Goal: Transaction & Acquisition: Purchase product/service

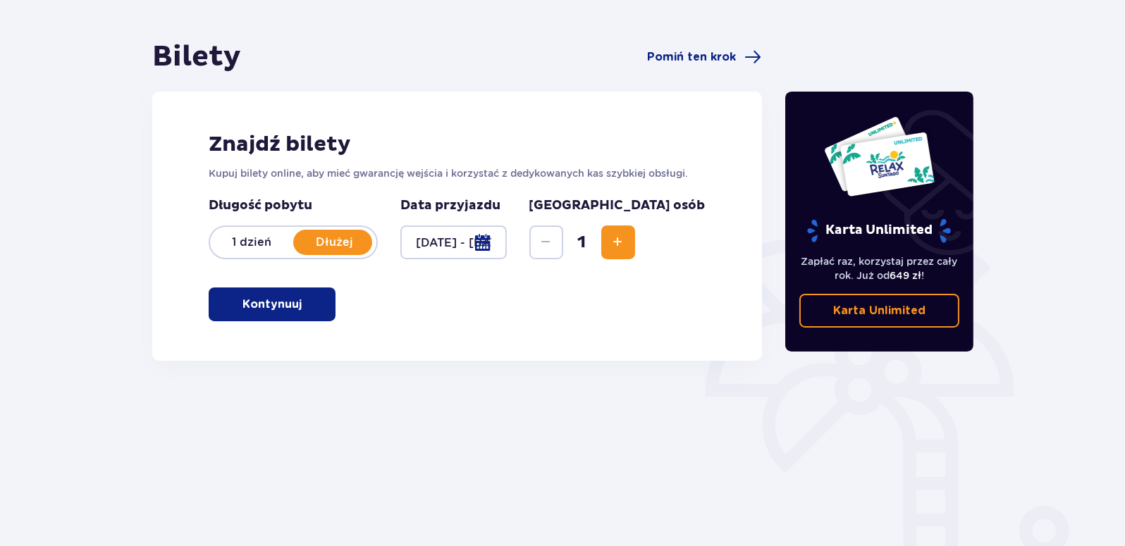
scroll to position [171, 0]
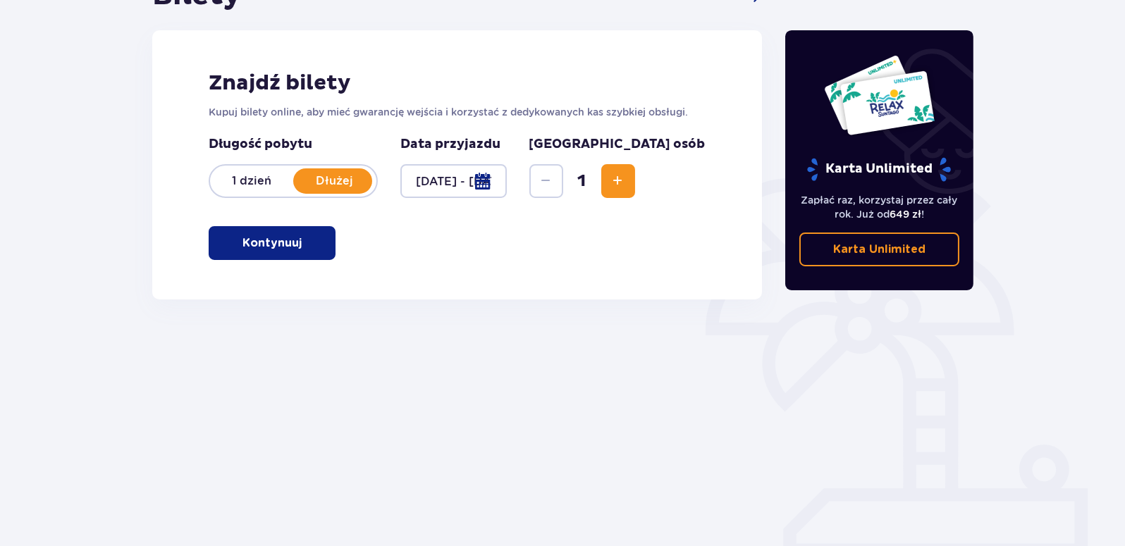
click at [300, 244] on span "button" at bounding box center [304, 243] width 17 height 17
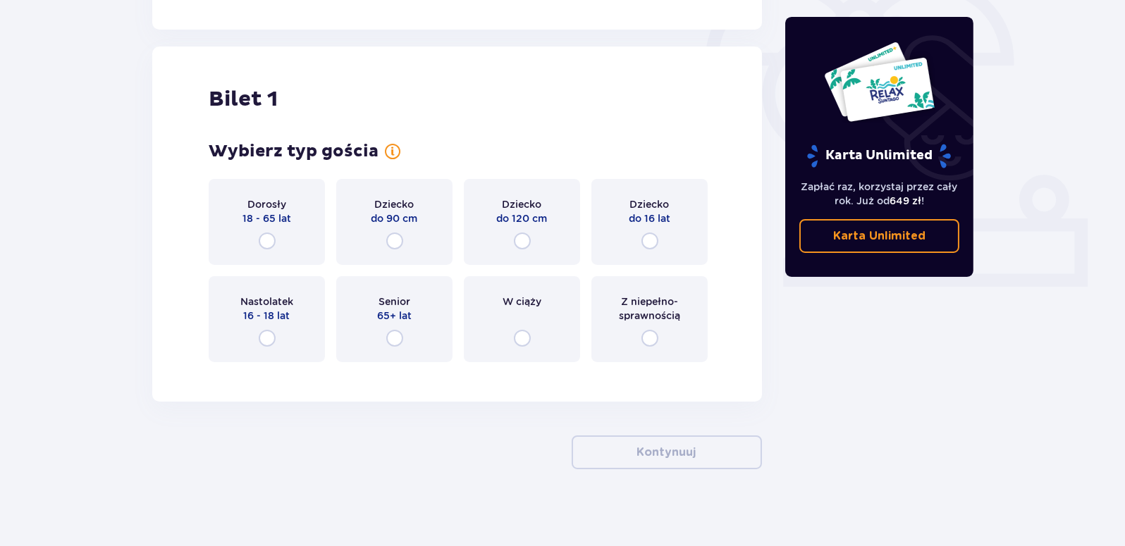
scroll to position [448, 0]
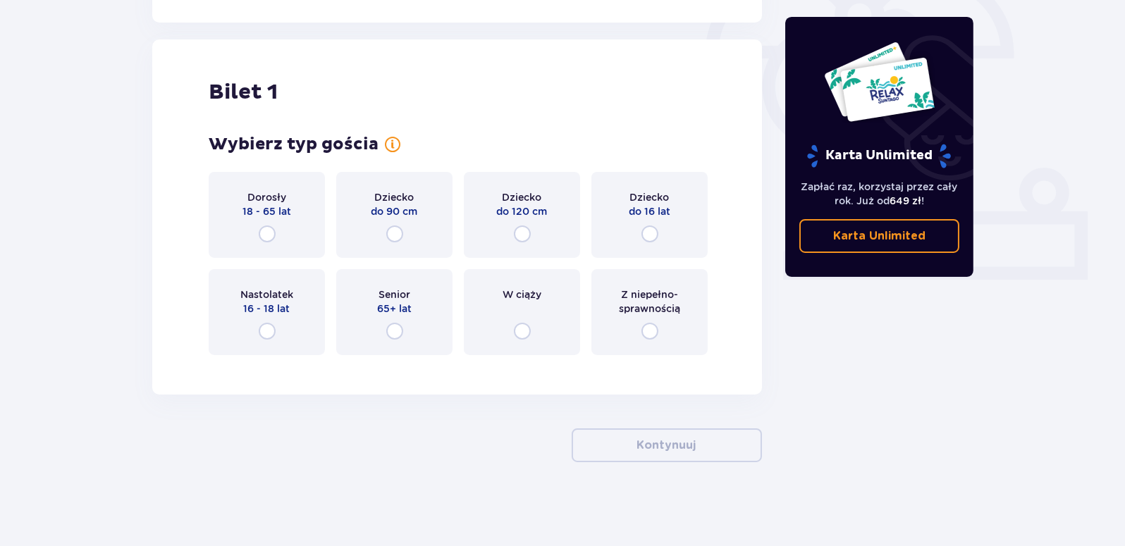
click at [651, 237] on input "radio" at bounding box center [649, 234] width 17 height 17
radio input "true"
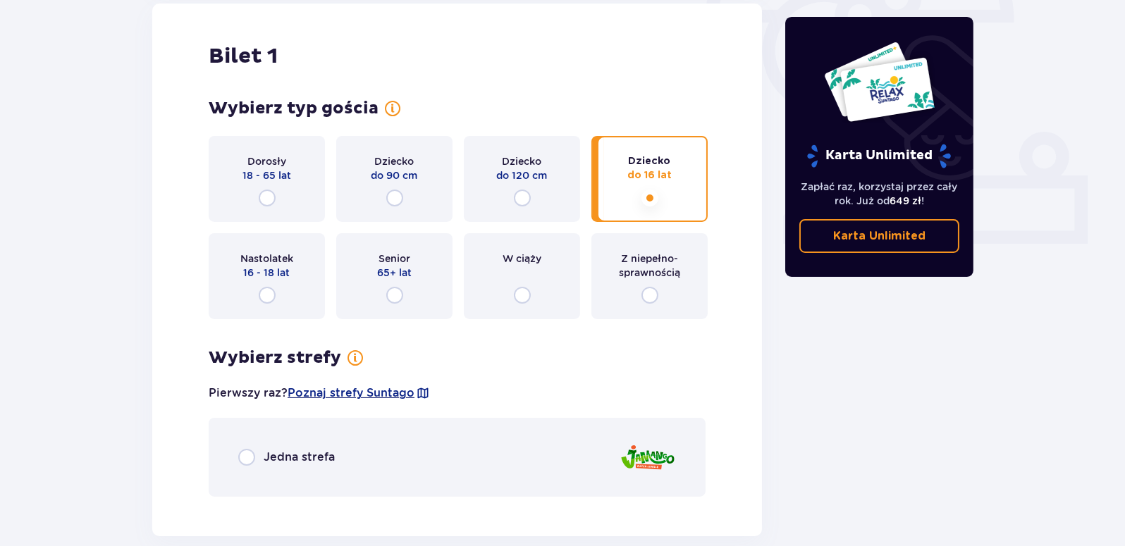
scroll to position [474, 0]
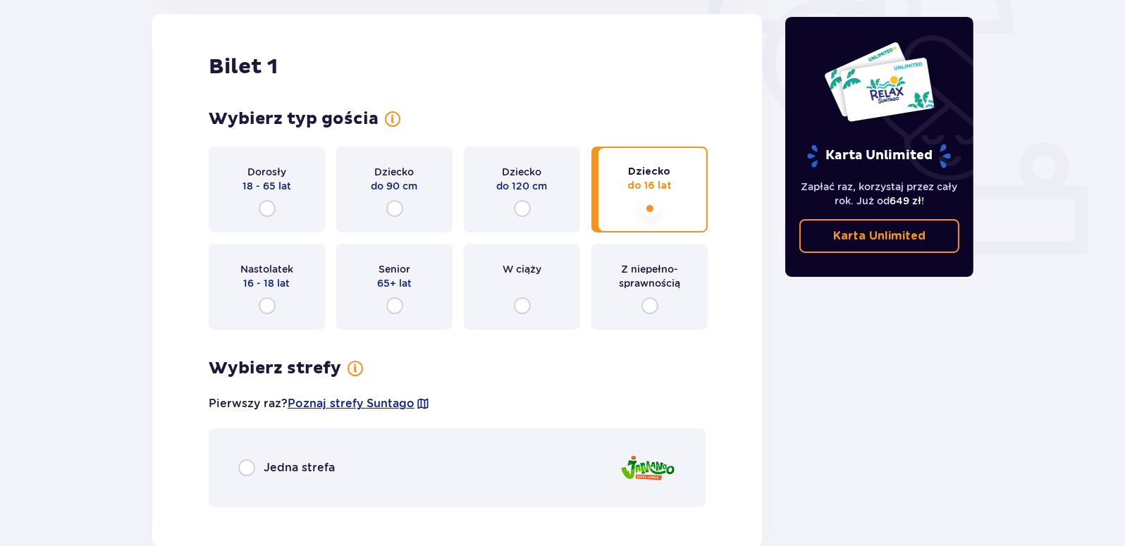
click at [644, 204] on input "radio" at bounding box center [649, 208] width 17 height 17
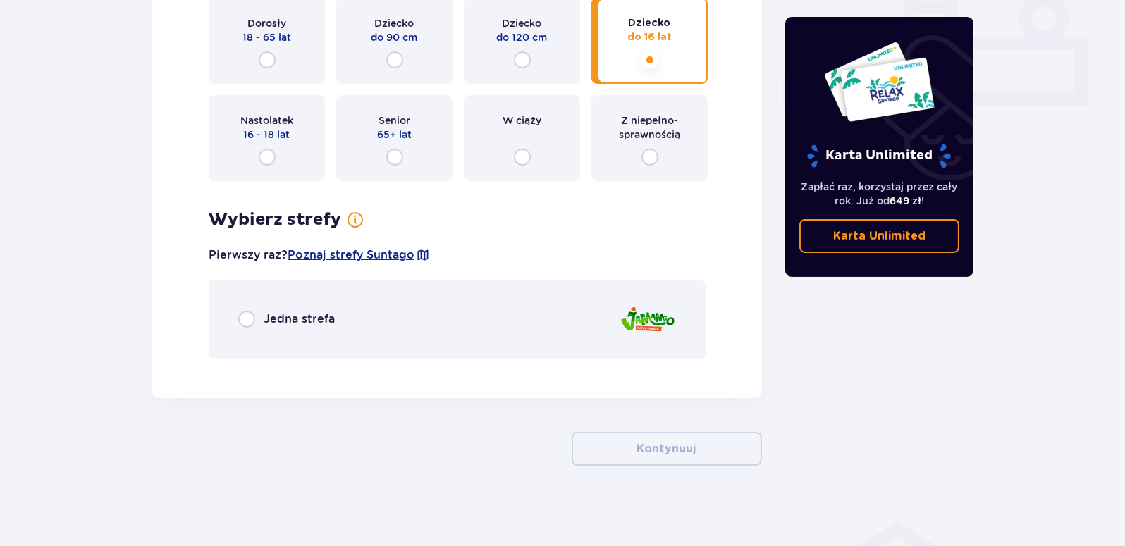
scroll to position [626, 0]
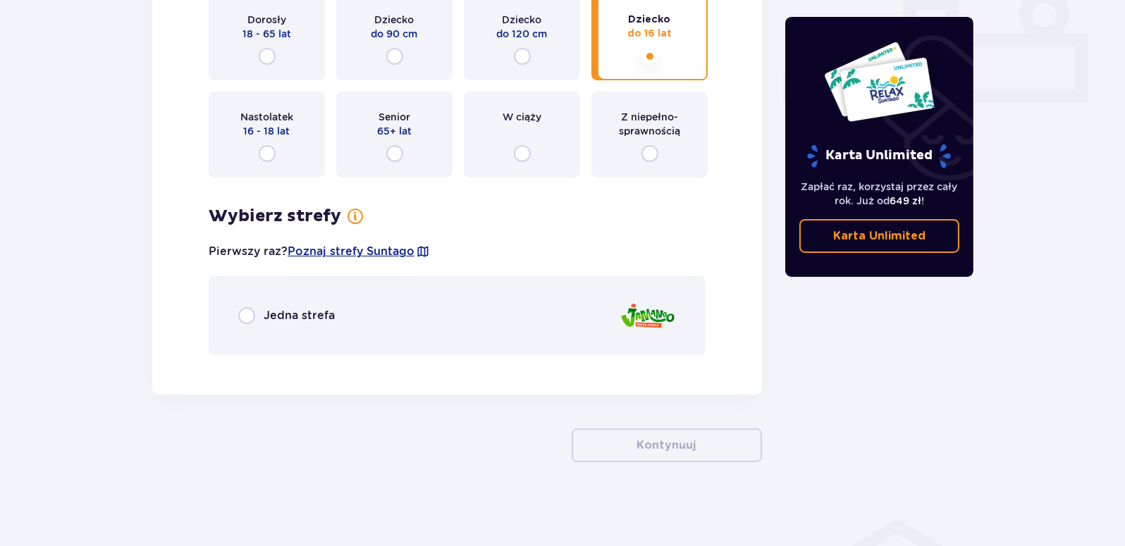
click at [265, 54] on input "radio" at bounding box center [267, 56] width 17 height 17
radio input "true"
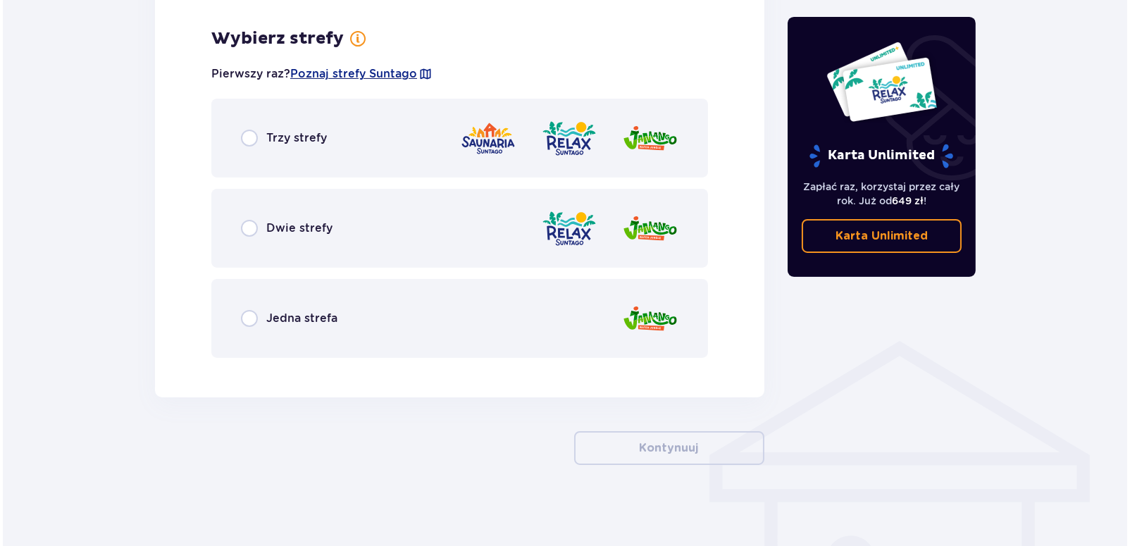
scroll to position [806, 0]
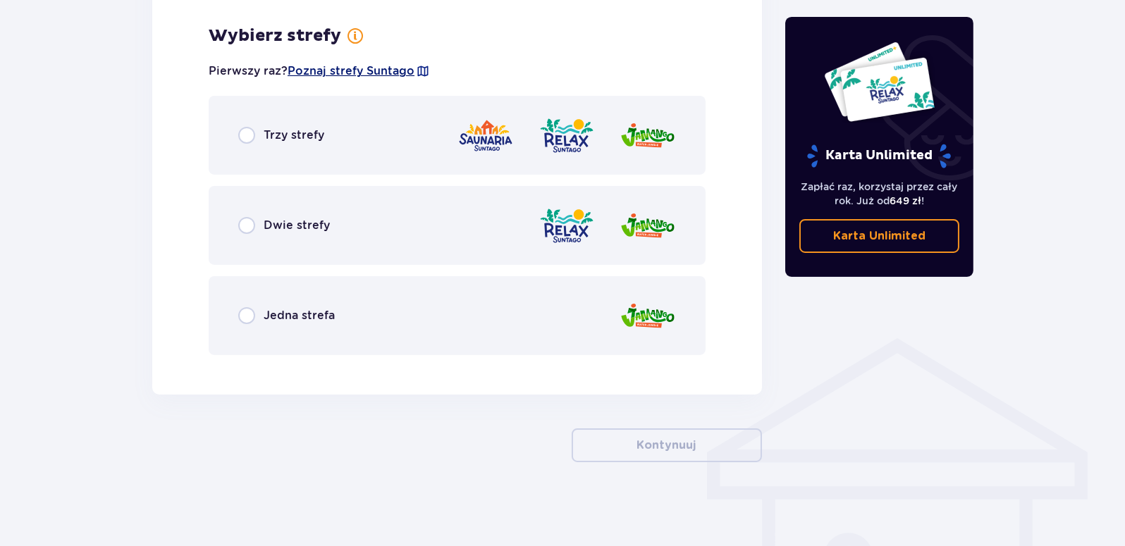
click at [385, 69] on span "Poznaj strefy Suntago" at bounding box center [351, 71] width 127 height 16
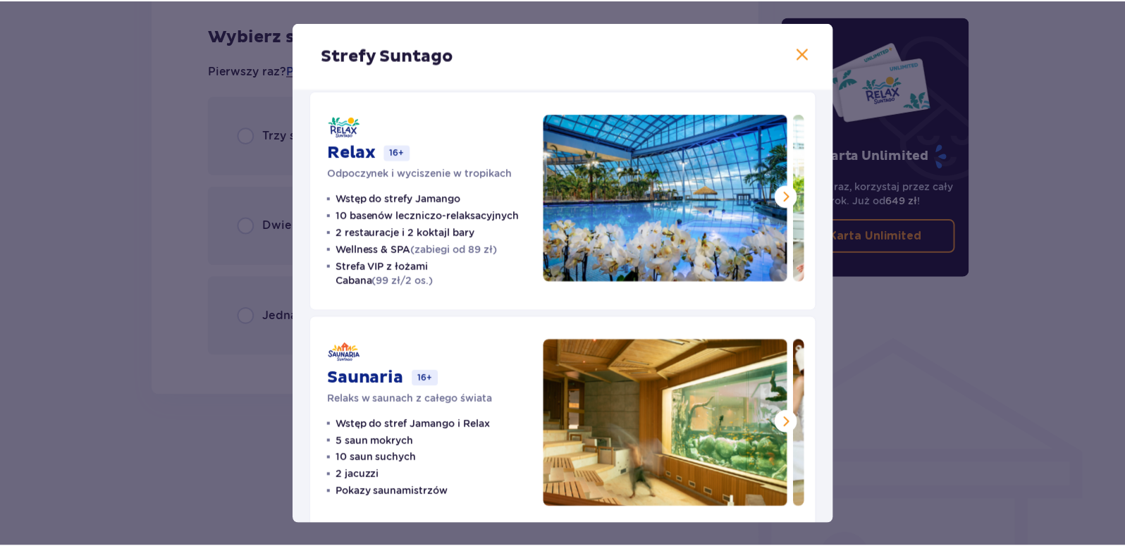
scroll to position [263, 0]
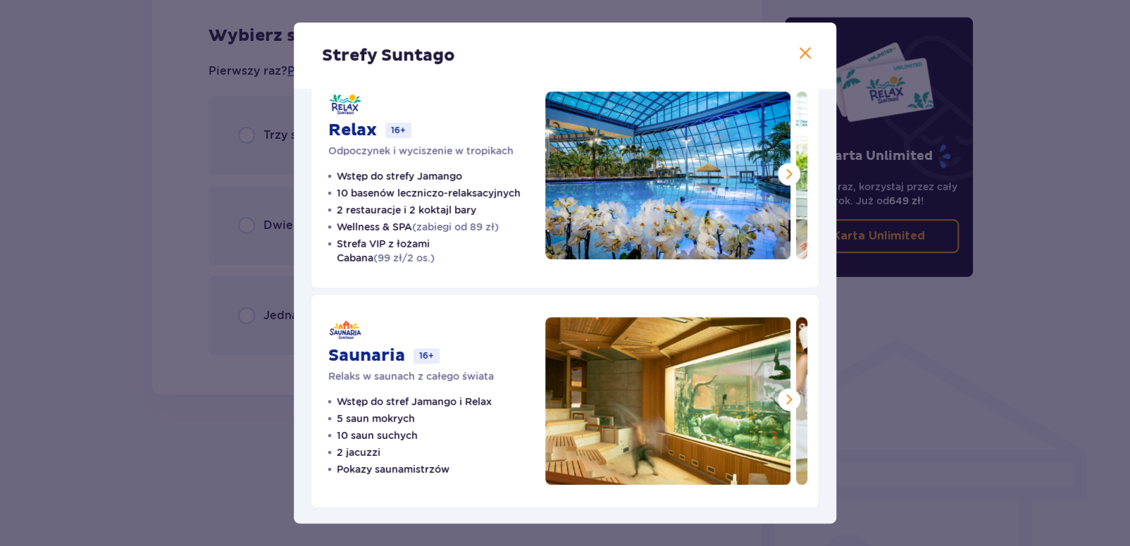
click at [783, 392] on span at bounding box center [789, 399] width 17 height 17
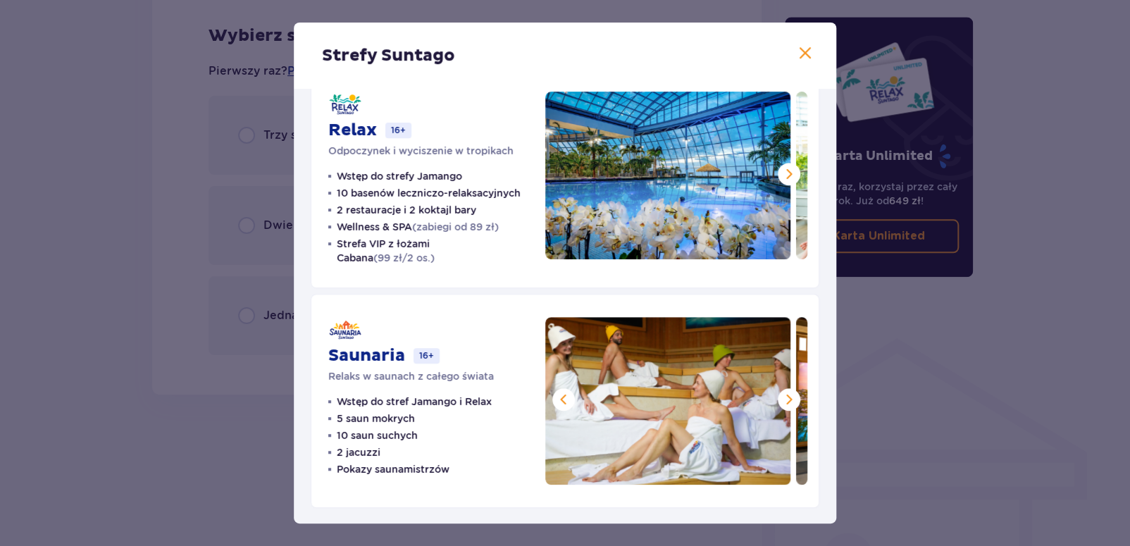
click at [783, 392] on span at bounding box center [789, 399] width 17 height 17
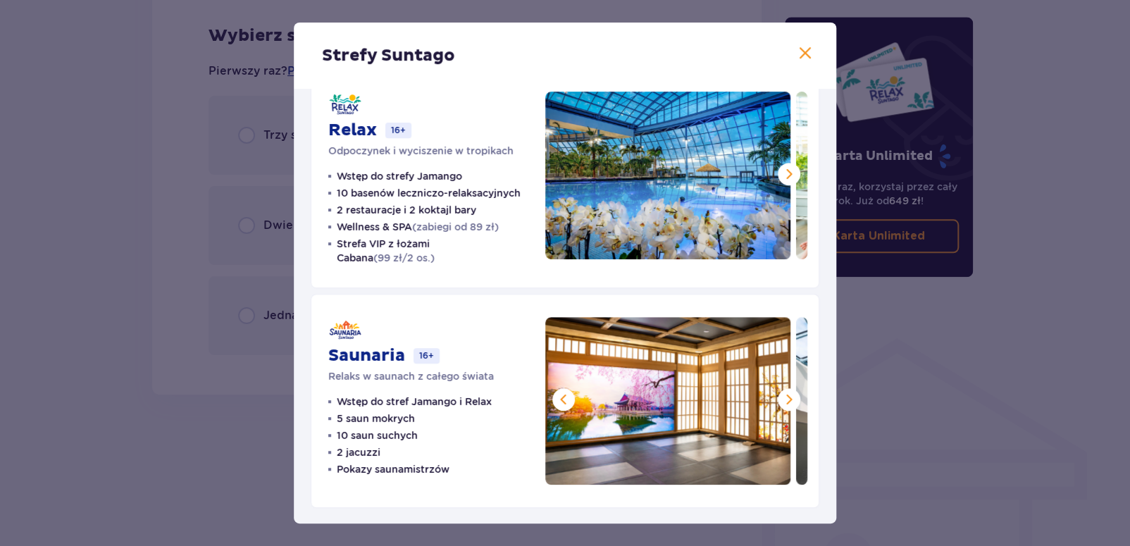
click at [783, 392] on span at bounding box center [789, 399] width 17 height 17
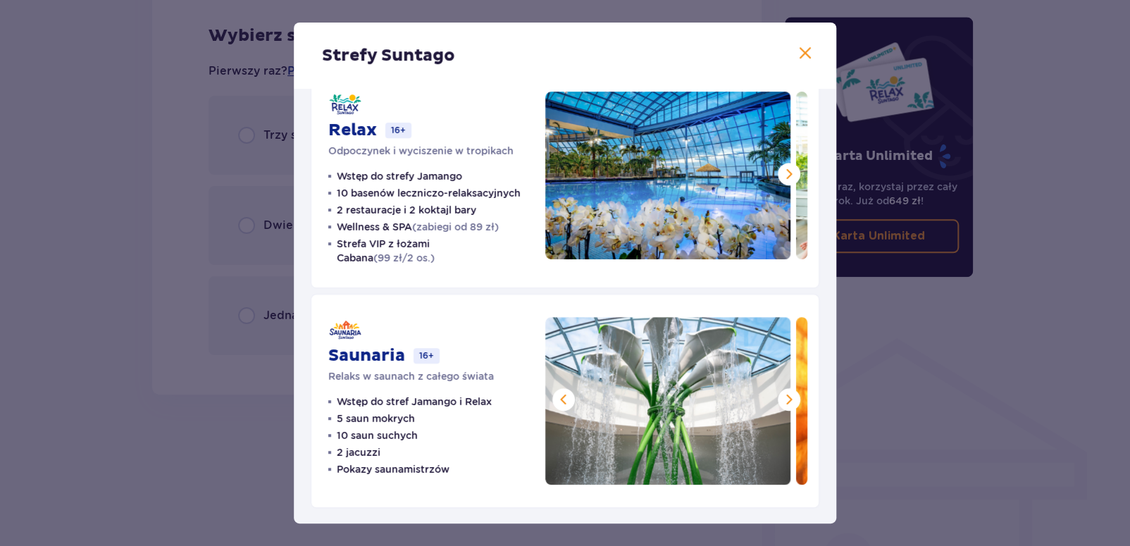
click at [783, 392] on span at bounding box center [789, 399] width 17 height 17
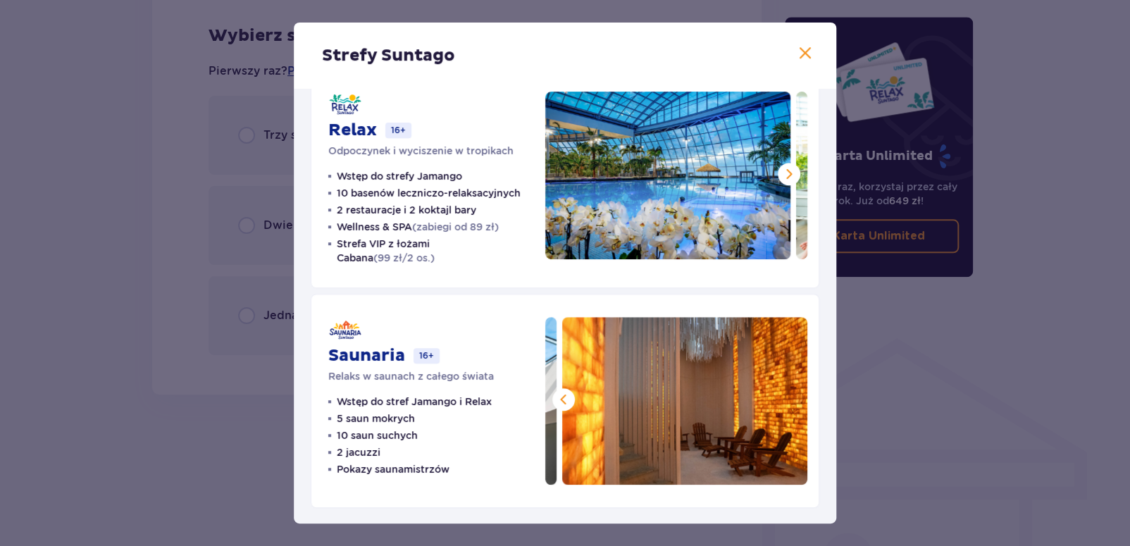
click at [783, 392] on img at bounding box center [684, 401] width 245 height 168
click at [778, 173] on button at bounding box center [789, 174] width 23 height 23
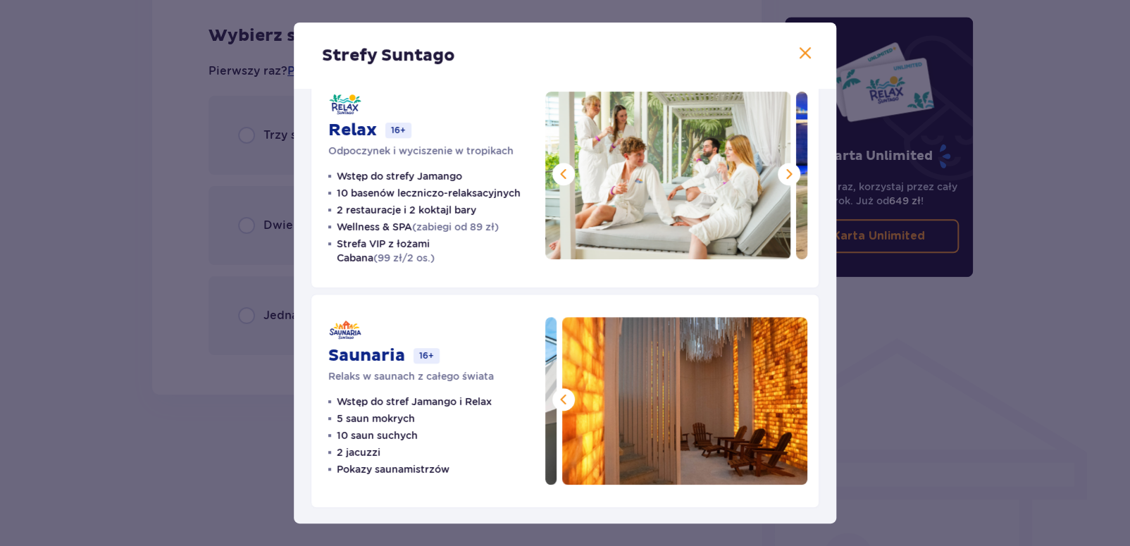
click at [797, 58] on span at bounding box center [805, 53] width 17 height 17
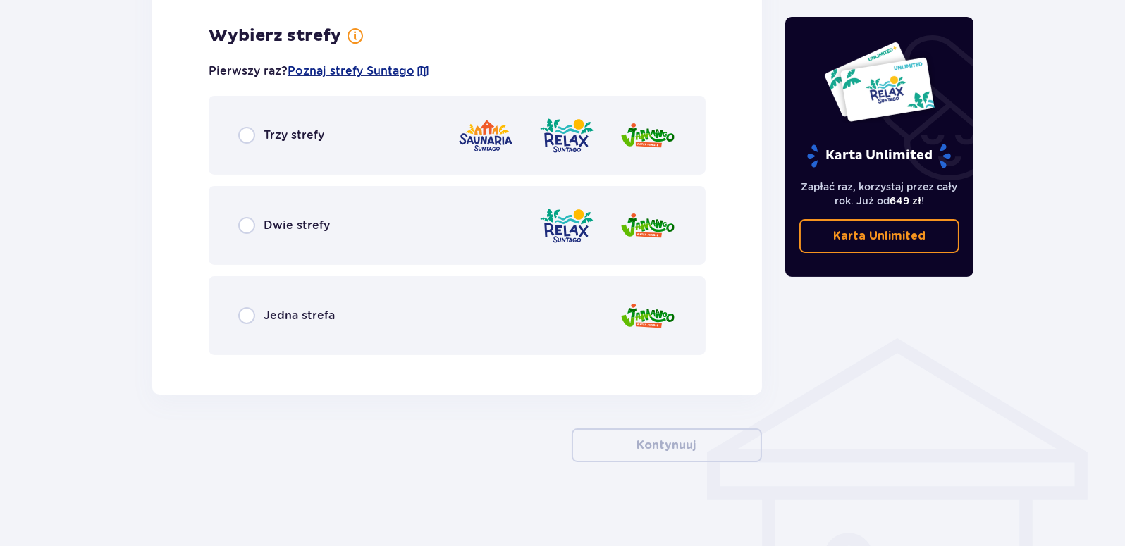
click at [253, 140] on input "radio" at bounding box center [246, 135] width 17 height 17
radio input "true"
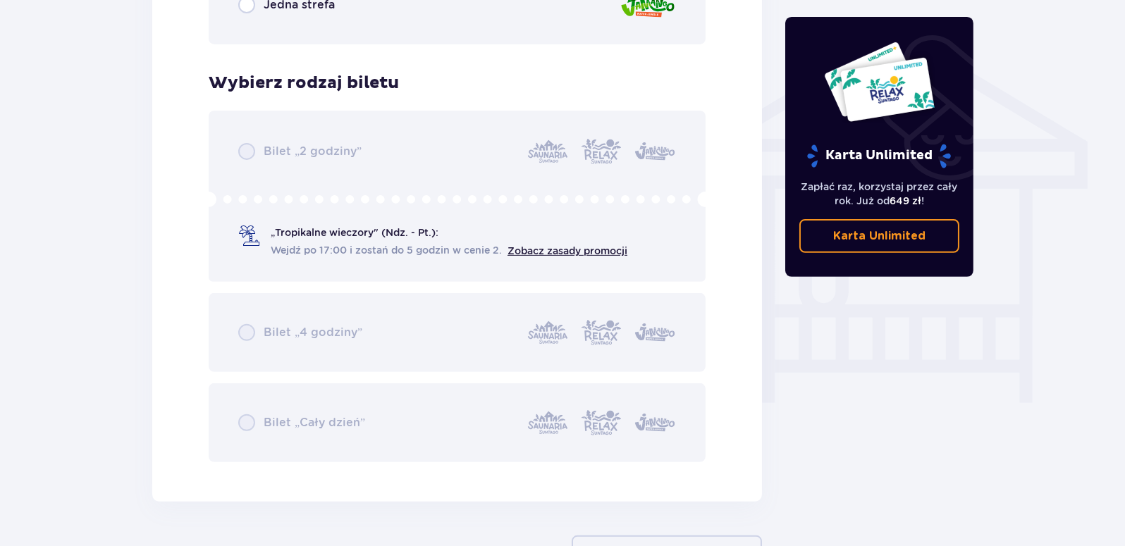
scroll to position [1172, 0]
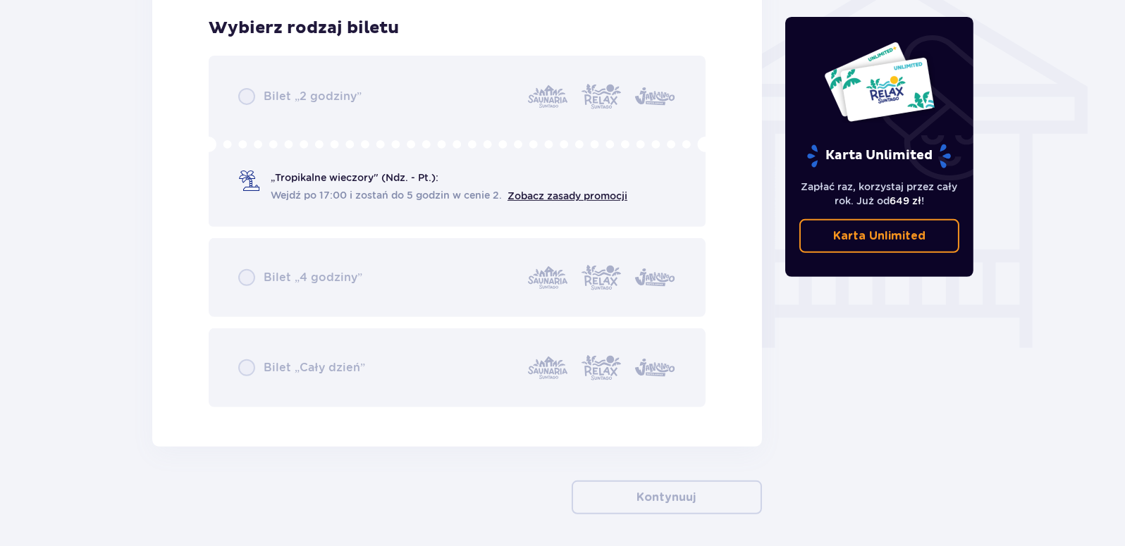
click at [245, 276] on div "Bilet „2 godziny” „Tropikalne wieczory" (Ndz. - Pt.): Wejdź po 17:00 i zostań d…" at bounding box center [457, 232] width 497 height 352
click at [266, 185] on div "Bilet „2 godziny” „Tropikalne wieczory" (Ndz. - Pt.): Wejdź po 17:00 i zostań d…" at bounding box center [457, 232] width 497 height 352
click at [247, 87] on div "Bilet „2 godziny” „Tropikalne wieczory" (Ndz. - Pt.): Wejdź po 17:00 i zostań d…" at bounding box center [457, 232] width 497 height 352
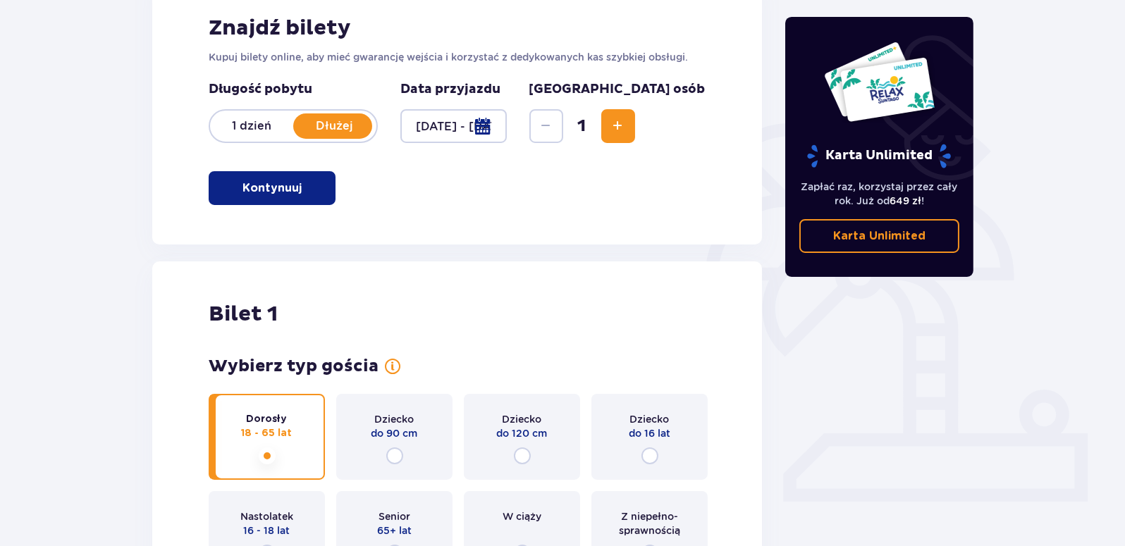
scroll to position [228, 0]
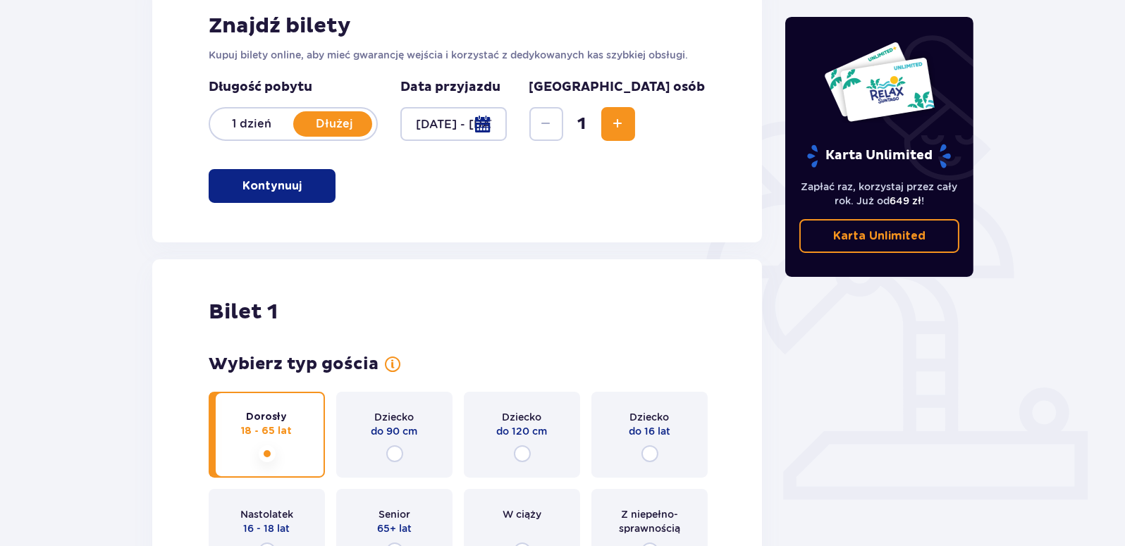
click at [252, 116] on p "1 dzień" at bounding box center [251, 124] width 83 height 16
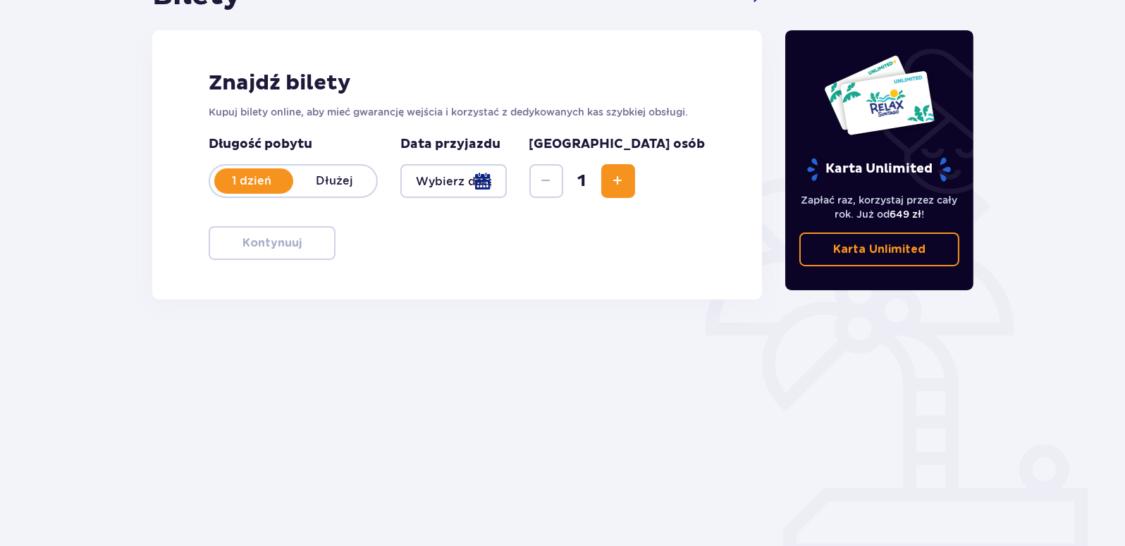
click at [491, 180] on div at bounding box center [453, 181] width 106 height 34
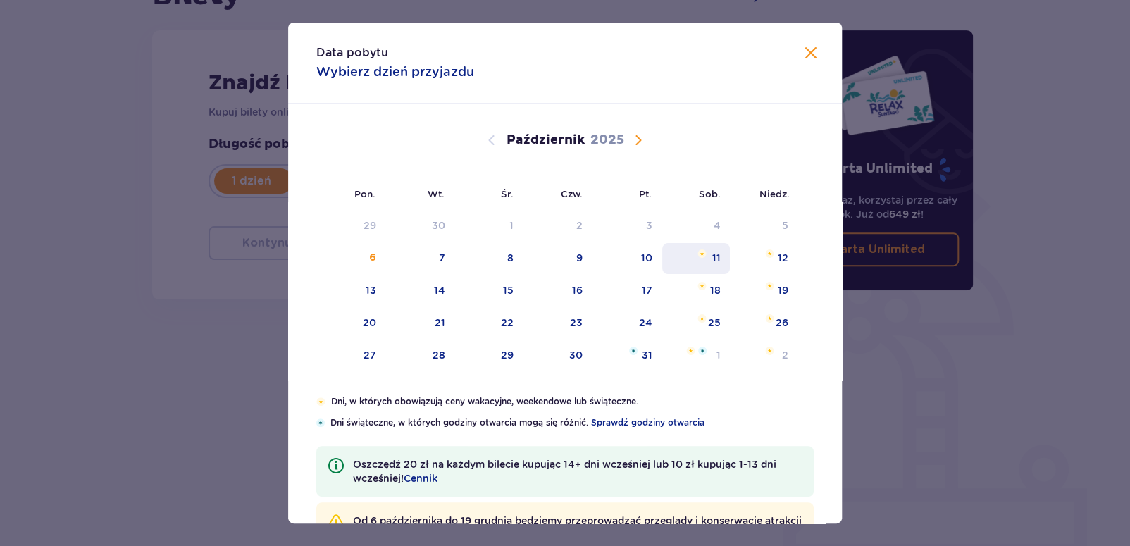
click at [708, 252] on div "11" at bounding box center [696, 258] width 68 height 31
type input "[DATE]"
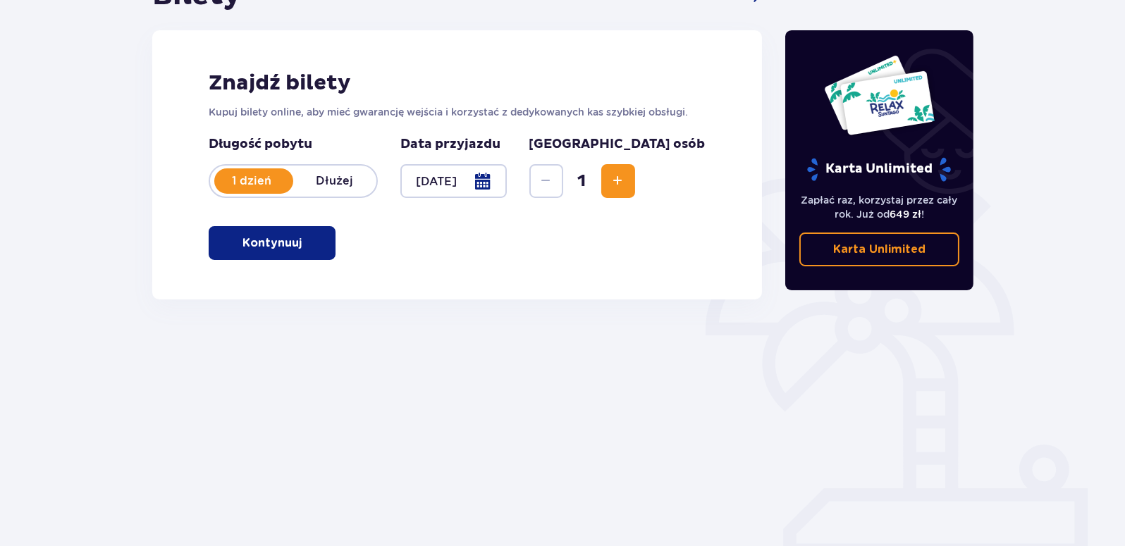
click at [323, 229] on button "Kontynuuj" at bounding box center [272, 243] width 127 height 34
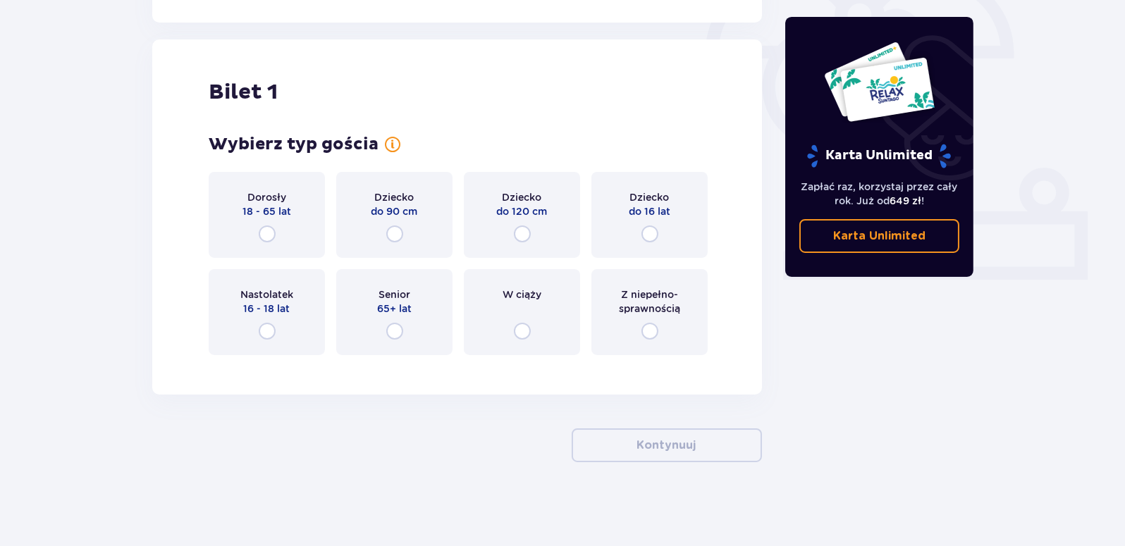
click at [273, 227] on input "radio" at bounding box center [267, 234] width 17 height 17
radio input "true"
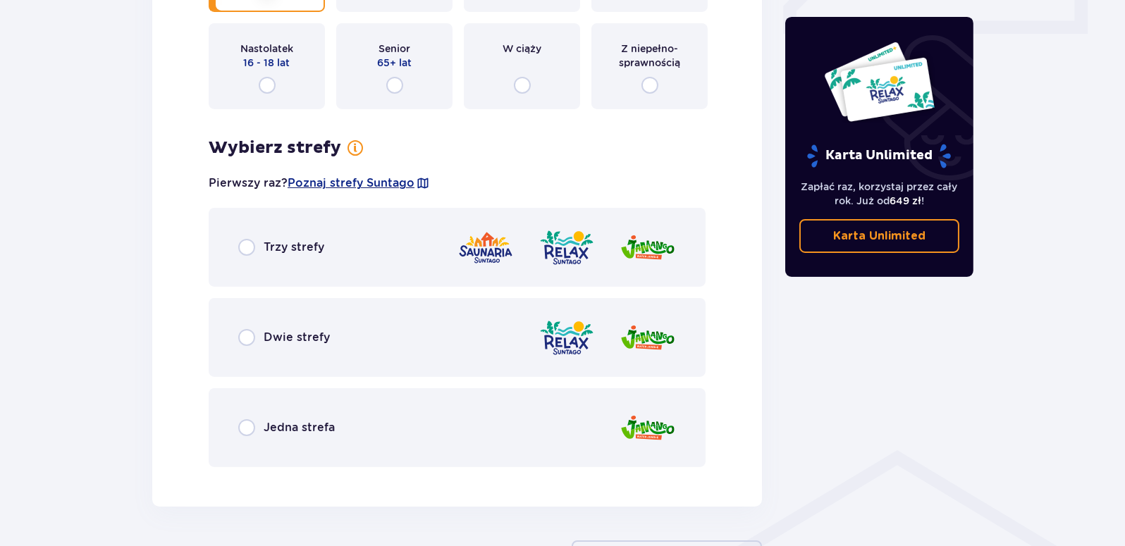
scroll to position [738, 0]
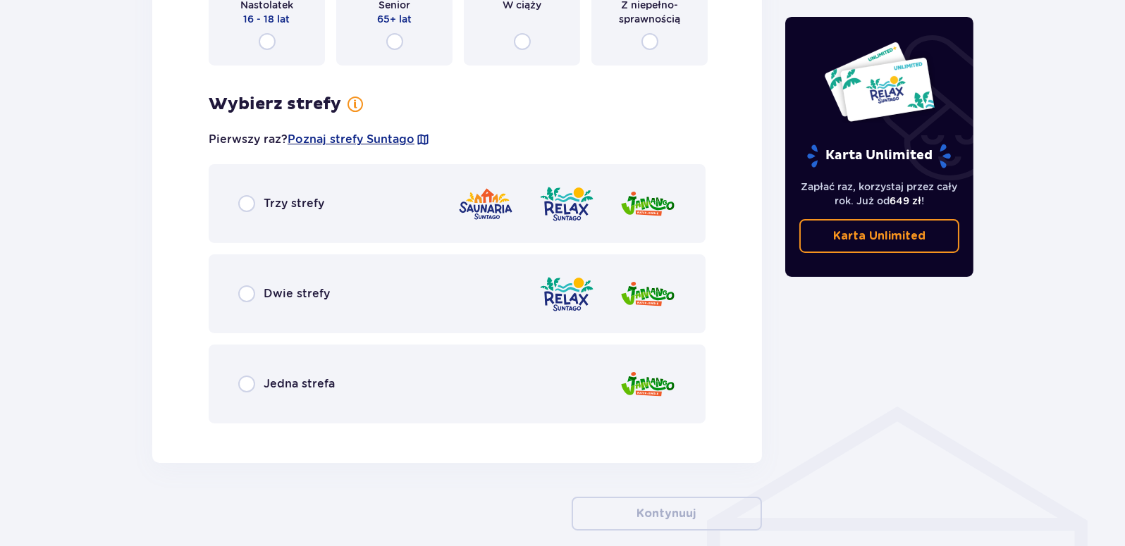
click at [252, 209] on input "radio" at bounding box center [246, 203] width 17 height 17
radio input "true"
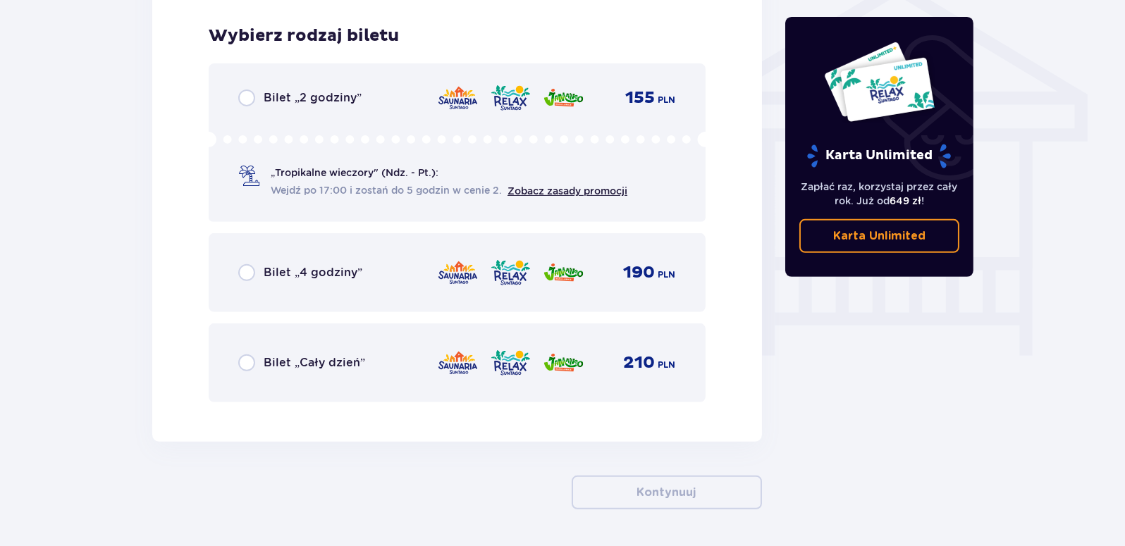
scroll to position [1172, 0]
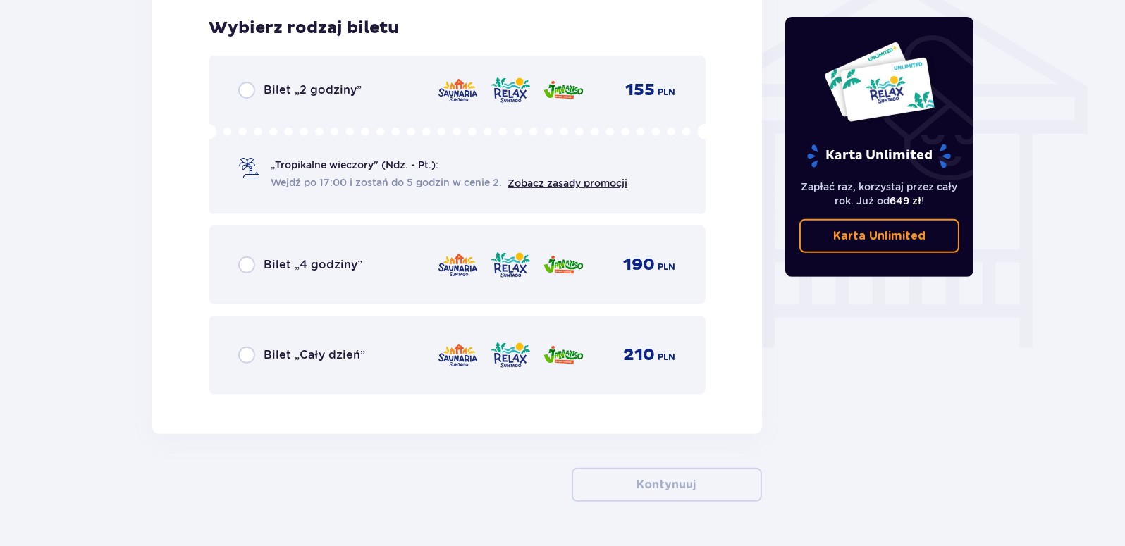
click at [246, 354] on input "radio" at bounding box center [246, 355] width 17 height 17
radio input "true"
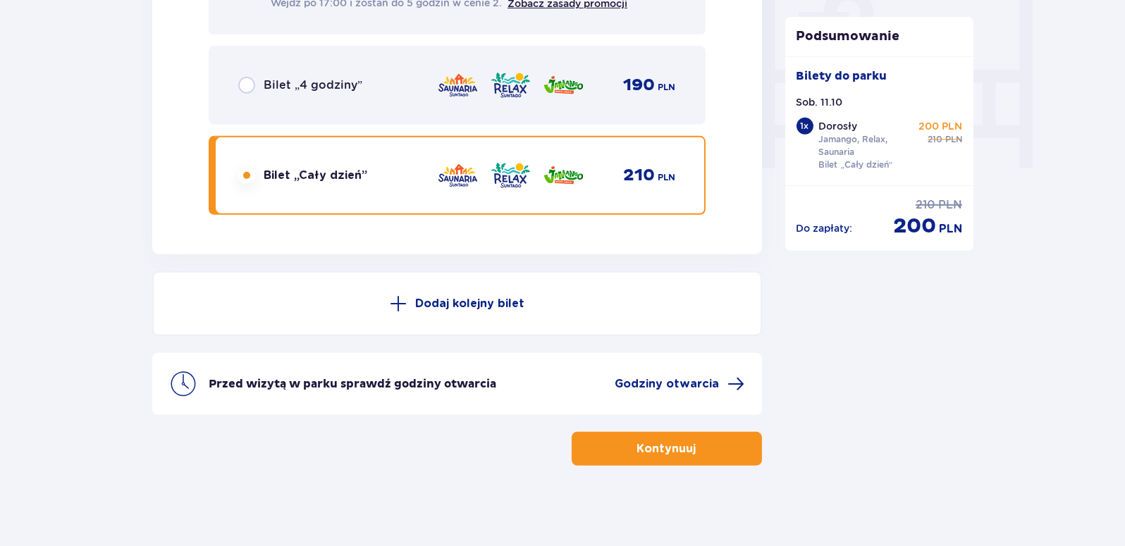
scroll to position [1354, 0]
